Goal: Entertainment & Leisure: Consume media (video, audio)

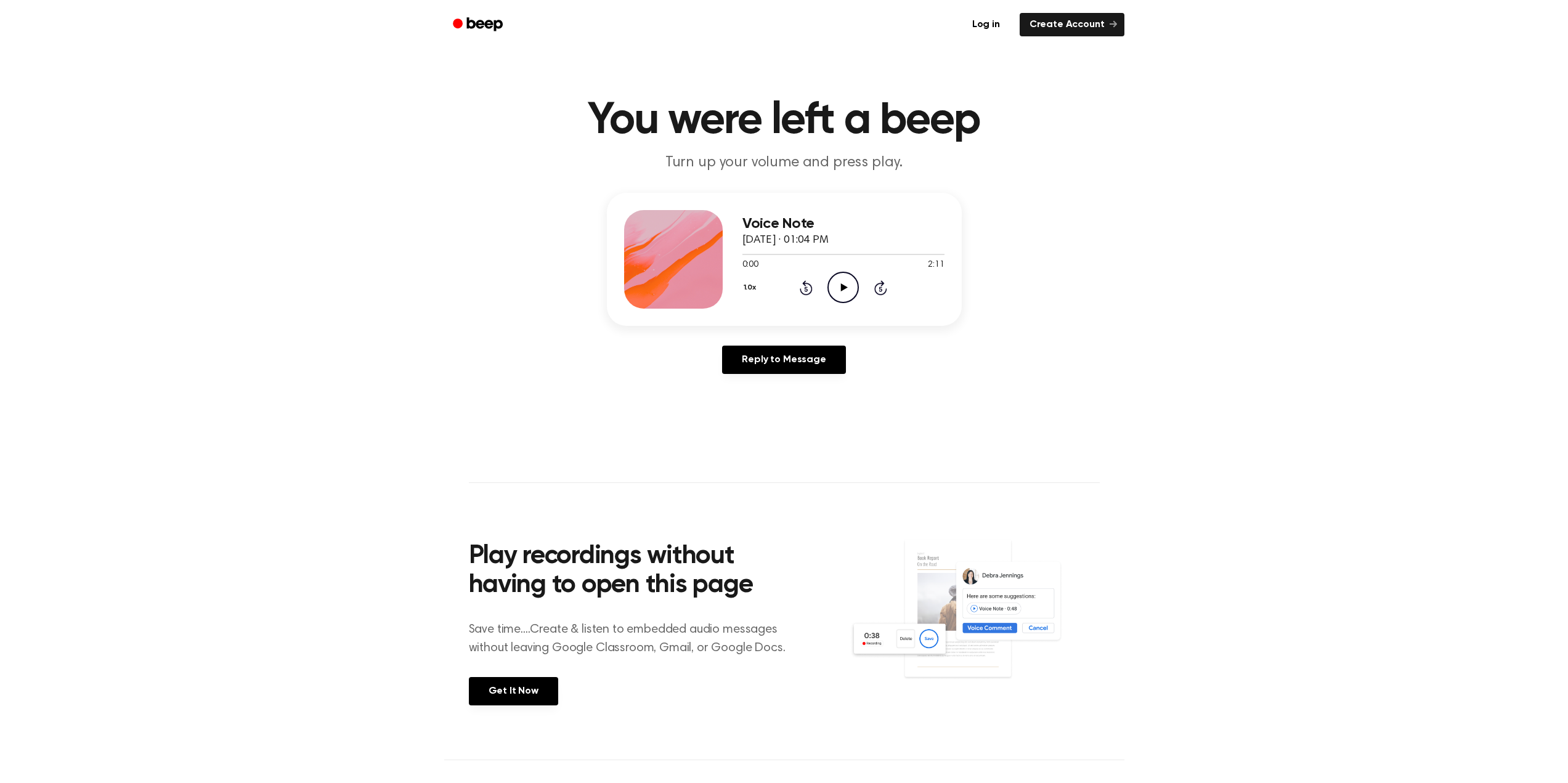
click at [841, 283] on icon "Play Audio" at bounding box center [843, 287] width 31 height 31
click at [807, 289] on icon at bounding box center [806, 288] width 3 height 5
click at [812, 289] on icon at bounding box center [806, 287] width 13 height 15
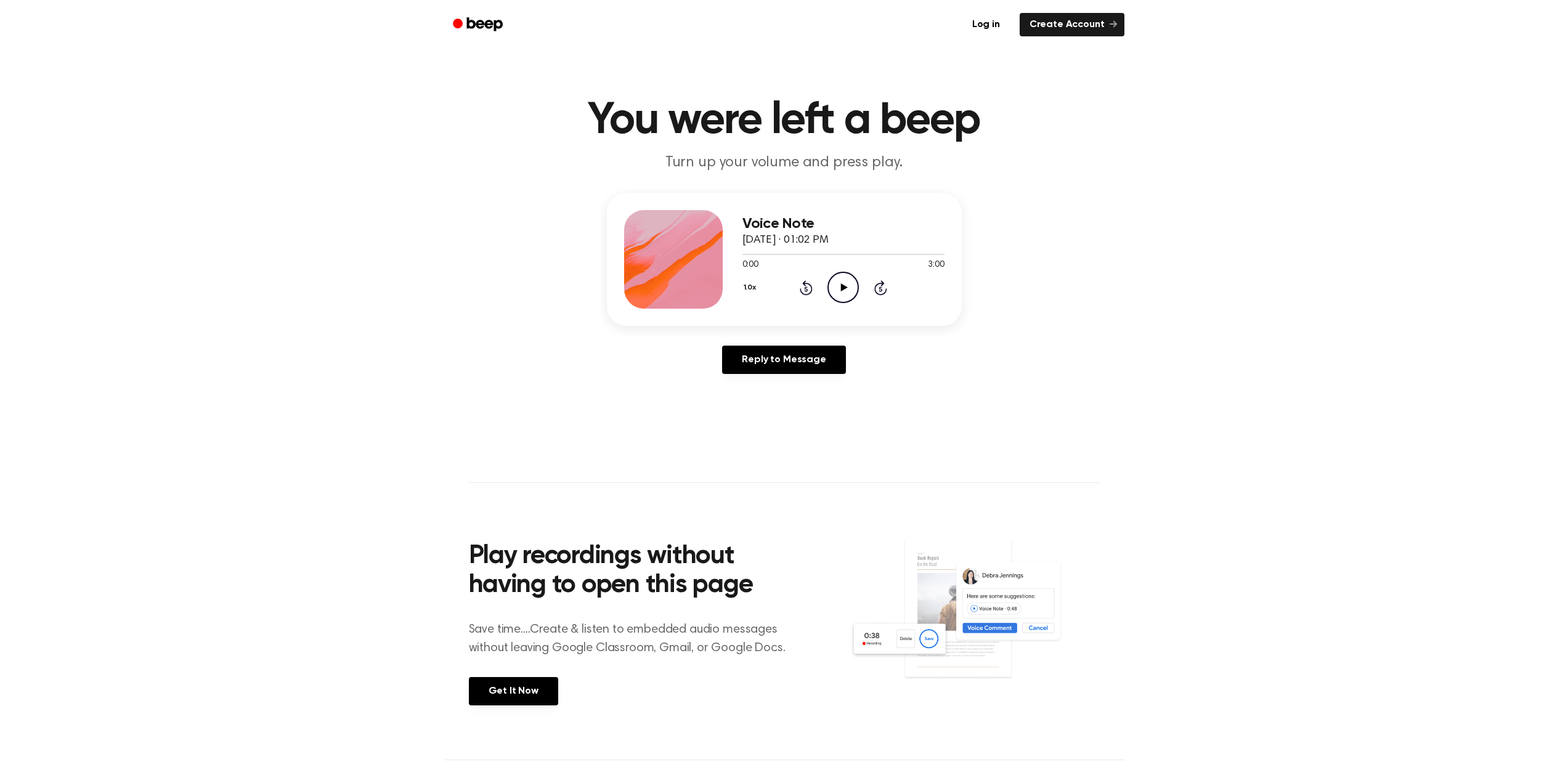
click at [804, 287] on icon "Rewind 5 seconds" at bounding box center [806, 287] width 14 height 16
click at [842, 293] on icon "Play Audio" at bounding box center [843, 287] width 31 height 31
click at [808, 291] on icon "Rewind 5 seconds" at bounding box center [806, 287] width 14 height 16
drag, startPoint x: 845, startPoint y: 286, endPoint x: 866, endPoint y: 257, distance: 35.8
click at [845, 283] on icon "Pause Audio" at bounding box center [843, 287] width 31 height 31
